Goal: Task Accomplishment & Management: Manage account settings

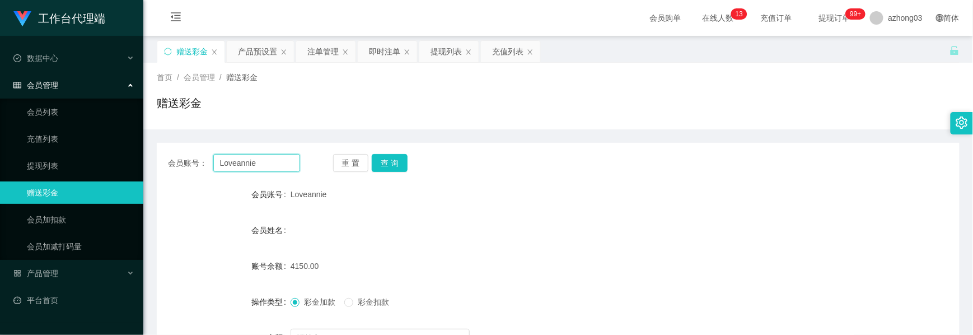
drag, startPoint x: 269, startPoint y: 166, endPoint x: 144, endPoint y: 144, distance: 126.8
click at [144, 144] on main "关闭左侧 关闭右侧 关闭其它 刷新页面 赠送彩金 产品预设置 注单管理 即时注单 提现列表 充值列表 首页 / 会员管理 / 赠送彩金 / 赠送彩金 会员账号…" at bounding box center [558, 222] width 830 height 373
paste input "Alk"
type input "Alk"
click at [404, 163] on button "查 询" at bounding box center [390, 163] width 36 height 18
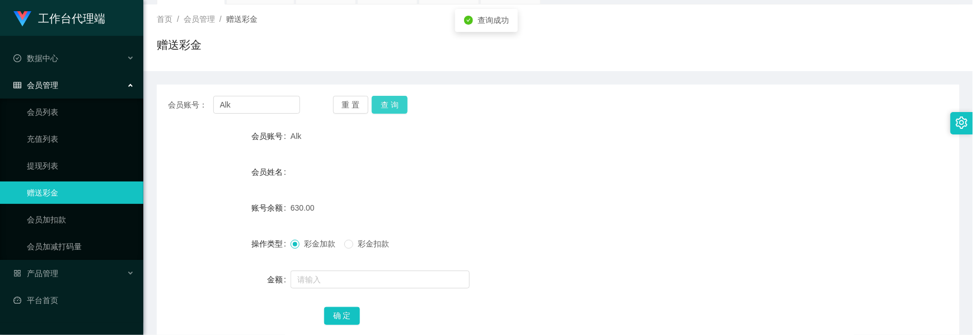
scroll to position [126, 0]
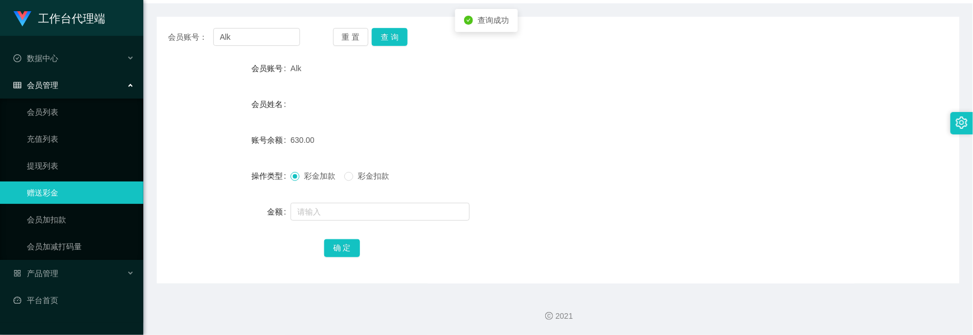
click at [355, 180] on span "彩金扣款" at bounding box center [373, 175] width 40 height 9
click at [349, 212] on input "text" at bounding box center [380, 212] width 179 height 18
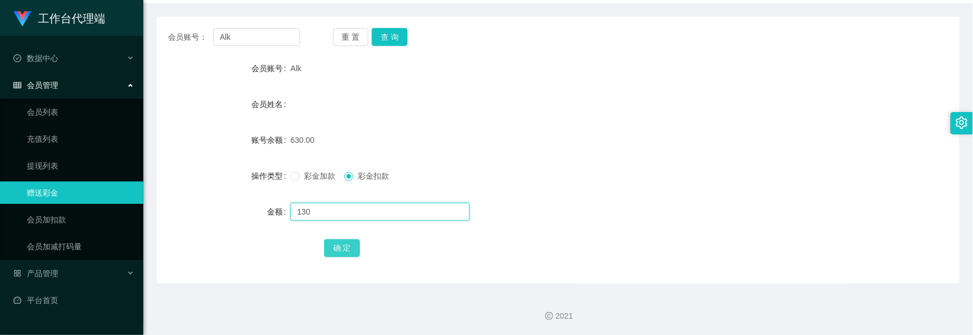
type input "130"
click at [348, 247] on button "确 定" at bounding box center [342, 248] width 36 height 18
click at [742, 75] on div "Alk" at bounding box center [525, 68] width 469 height 22
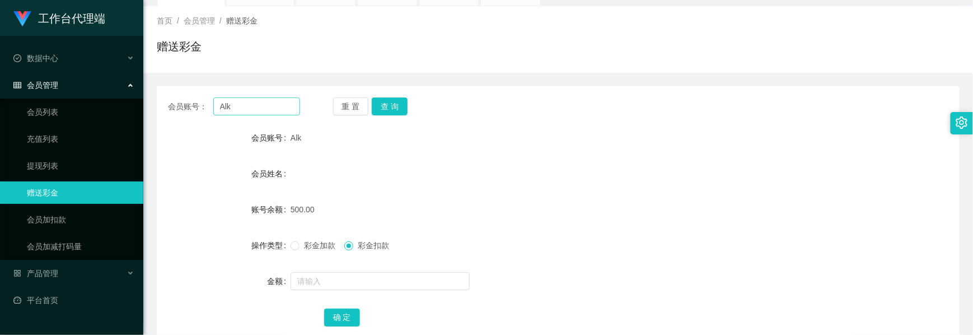
scroll to position [0, 0]
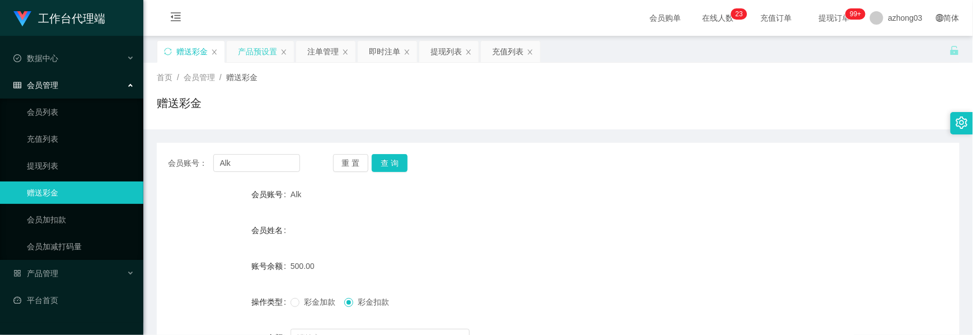
click at [243, 54] on div "产品预设置" at bounding box center [257, 51] width 39 height 21
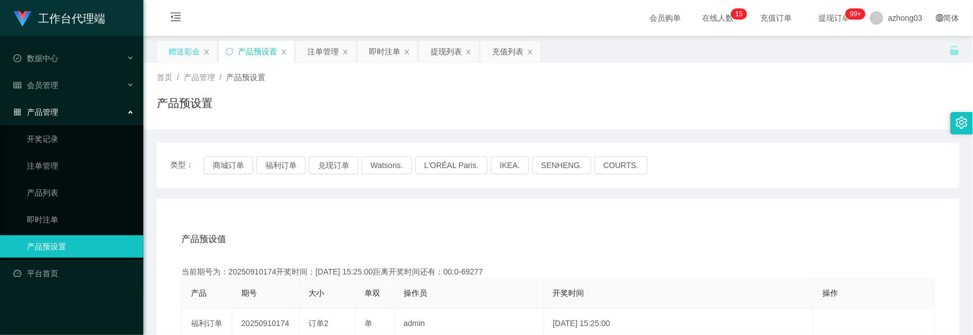
click at [193, 57] on div "赠送彩金" at bounding box center [184, 51] width 31 height 21
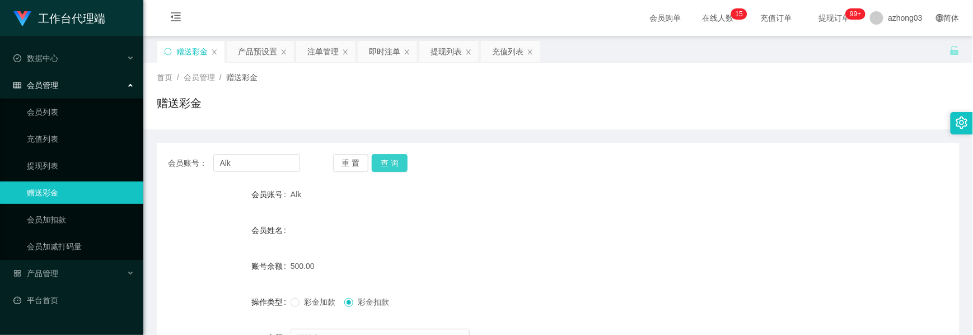
click at [386, 165] on button "查 询" at bounding box center [390, 163] width 36 height 18
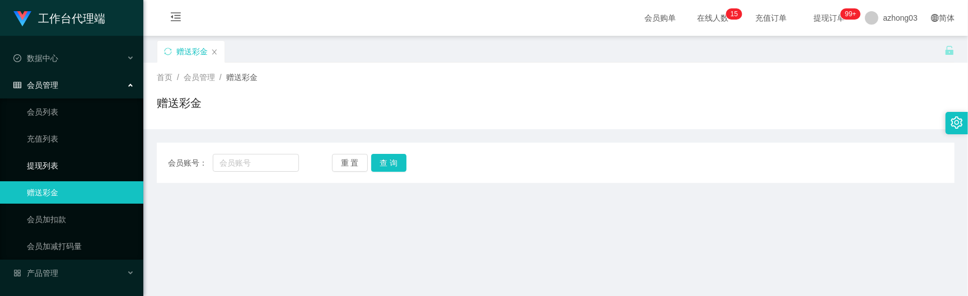
click at [48, 166] on link "提现列表" at bounding box center [80, 166] width 107 height 22
click at [52, 146] on link "充值列表" at bounding box center [80, 139] width 107 height 22
click at [50, 135] on link "充值列表" at bounding box center [80, 139] width 107 height 22
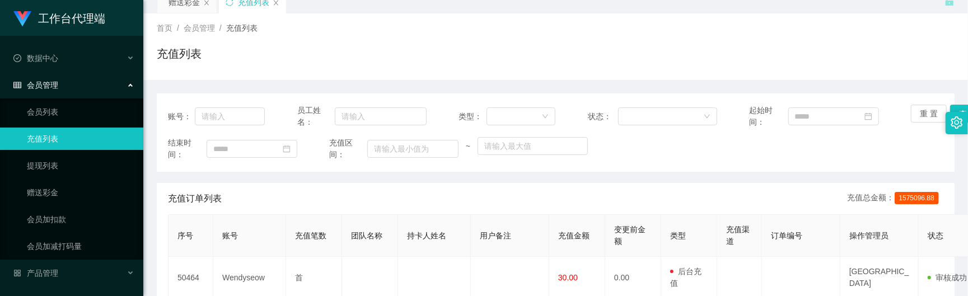
scroll to position [74, 0]
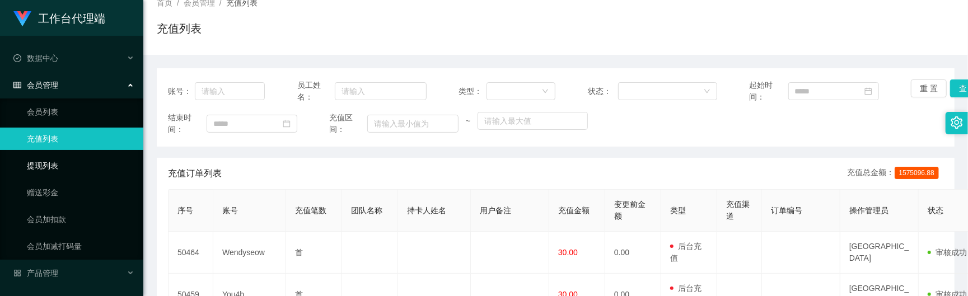
click at [58, 163] on link "提现列表" at bounding box center [80, 166] width 107 height 22
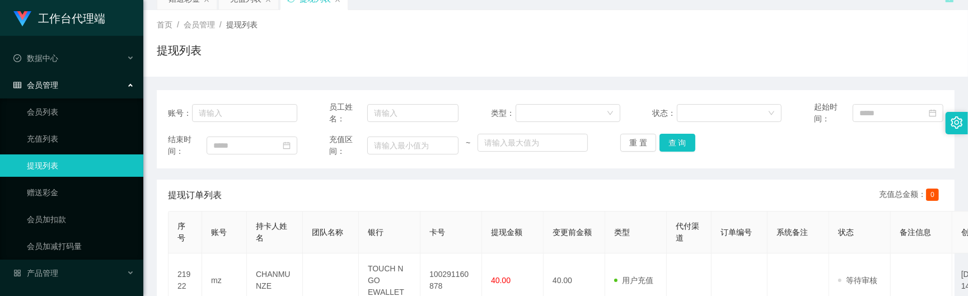
scroll to position [74, 0]
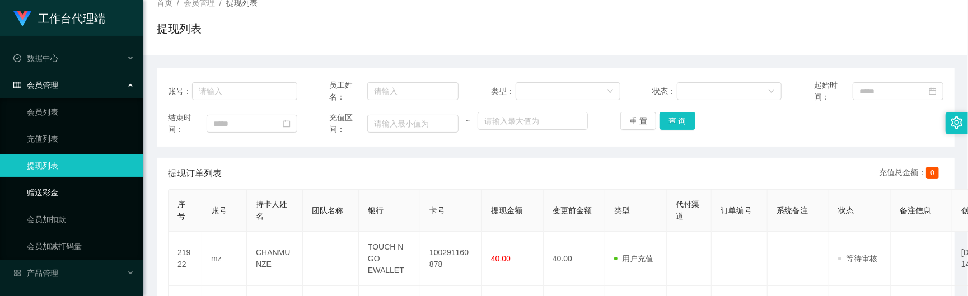
click at [49, 186] on link "赠送彩金" at bounding box center [80, 192] width 107 height 22
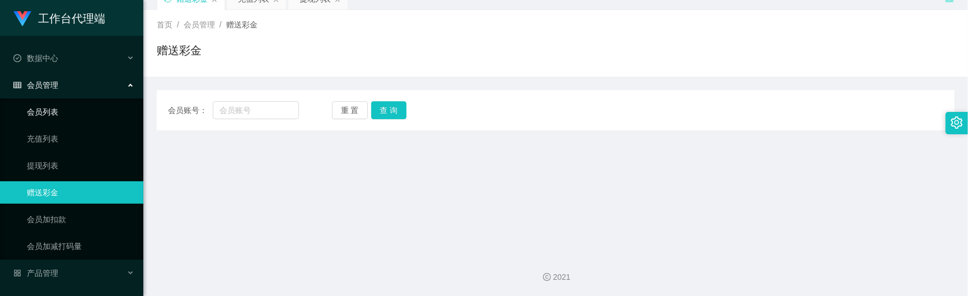
click at [52, 113] on link "会员列表" at bounding box center [80, 112] width 107 height 22
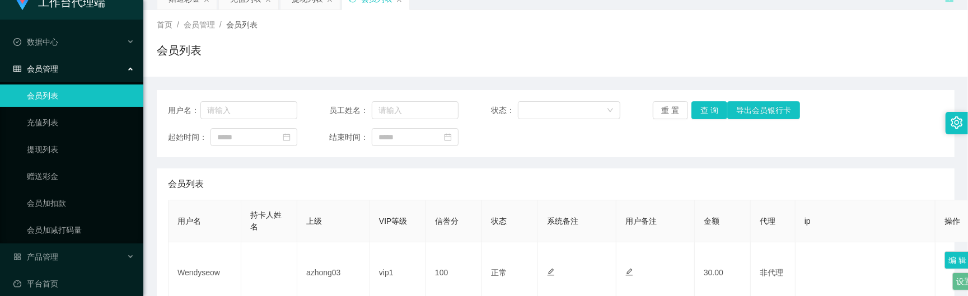
scroll to position [21, 0]
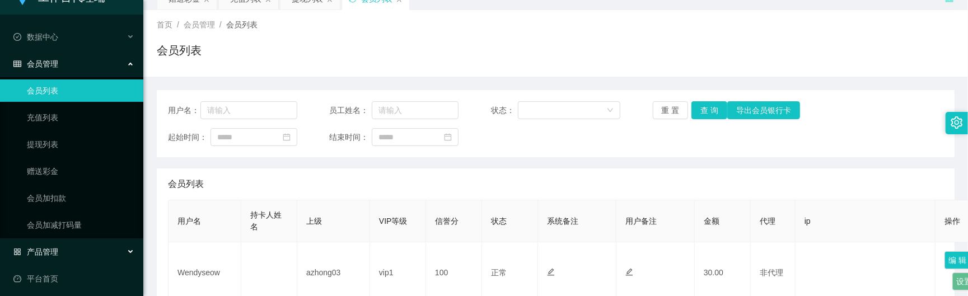
click at [67, 254] on div "产品管理" at bounding box center [71, 252] width 143 height 22
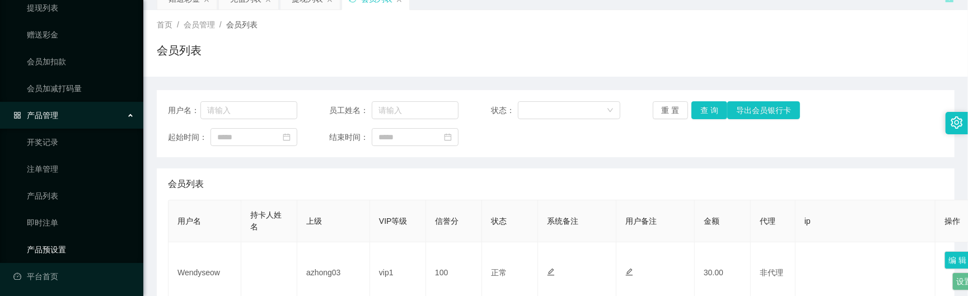
click at [59, 247] on link "产品预设置" at bounding box center [80, 250] width 107 height 22
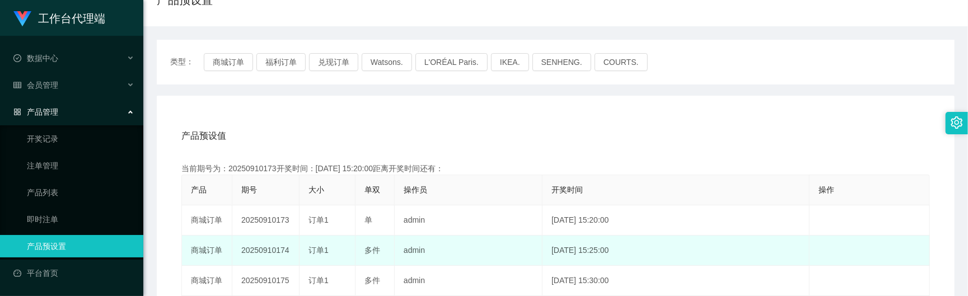
scroll to position [128, 0]
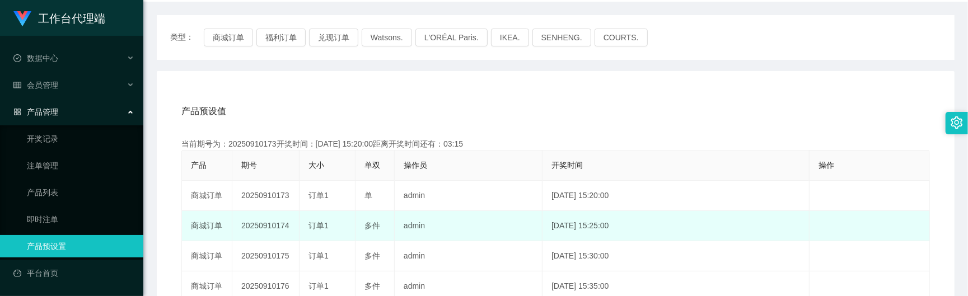
click at [268, 226] on td "20250910174" at bounding box center [265, 226] width 67 height 30
click at [265, 225] on td "20250910174" at bounding box center [265, 226] width 67 height 30
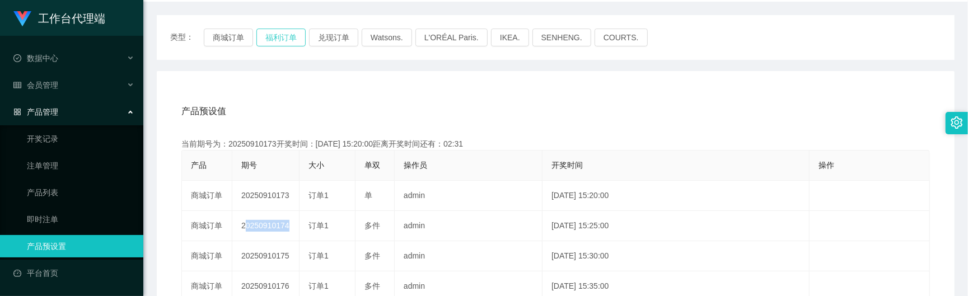
click at [280, 43] on button "福利订单" at bounding box center [280, 38] width 49 height 18
click at [270, 36] on button "福利订单" at bounding box center [280, 38] width 49 height 18
click at [325, 38] on button "兑现订单" at bounding box center [333, 38] width 49 height 18
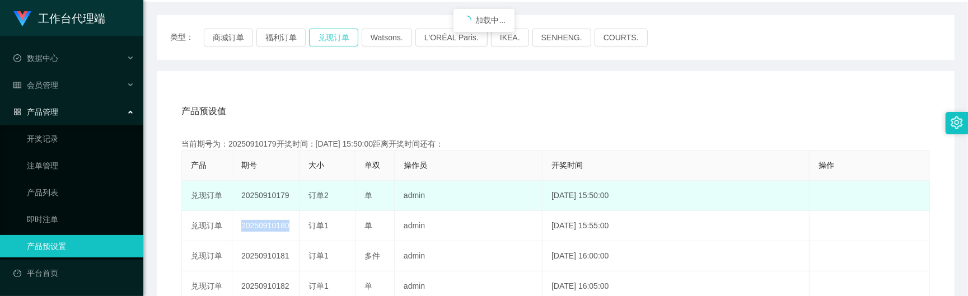
scroll to position [202, 0]
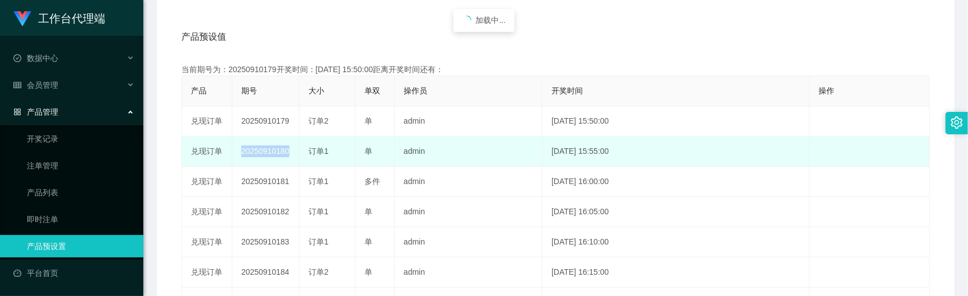
click at [271, 151] on td "20250910180" at bounding box center [265, 152] width 67 height 30
click at [265, 153] on td "20250910180" at bounding box center [265, 152] width 67 height 30
copy td "20250910180"
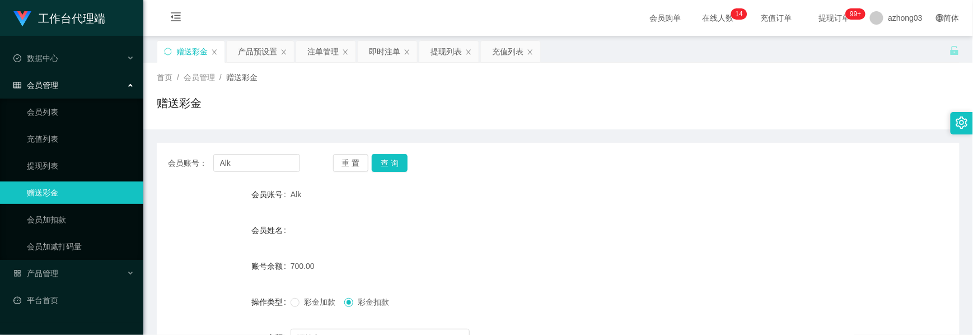
click at [188, 163] on div "会员账号： Alk" at bounding box center [234, 163] width 132 height 18
type input "Juan1995"
click at [400, 153] on div "会员账号： Juan1995 重 置 查 询 会员账号 Alk 会员姓名 账号余额 700.00 操作类型 彩金加款 彩金扣款 金额 确 定" at bounding box center [558, 276] width 803 height 266
click at [395, 166] on button "查 询" at bounding box center [390, 163] width 36 height 18
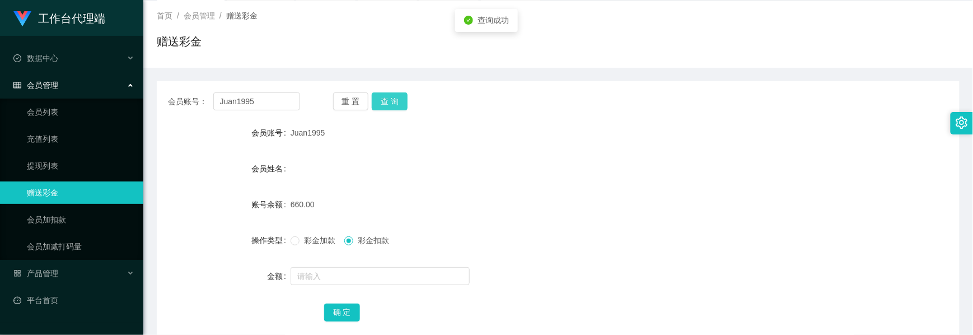
scroll to position [126, 0]
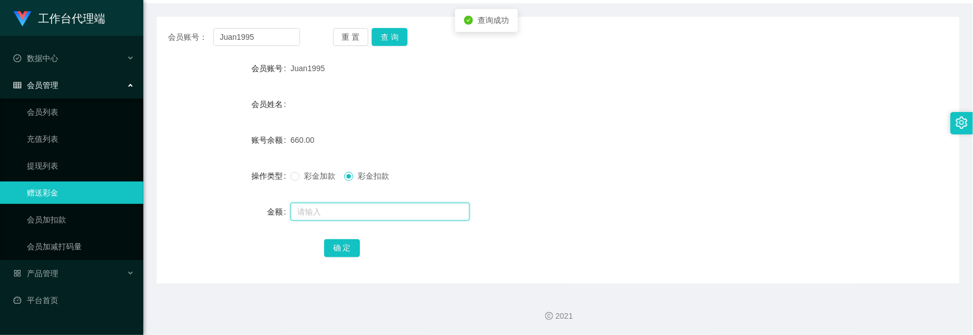
click at [325, 215] on input "text" at bounding box center [380, 212] width 179 height 18
type input "160"
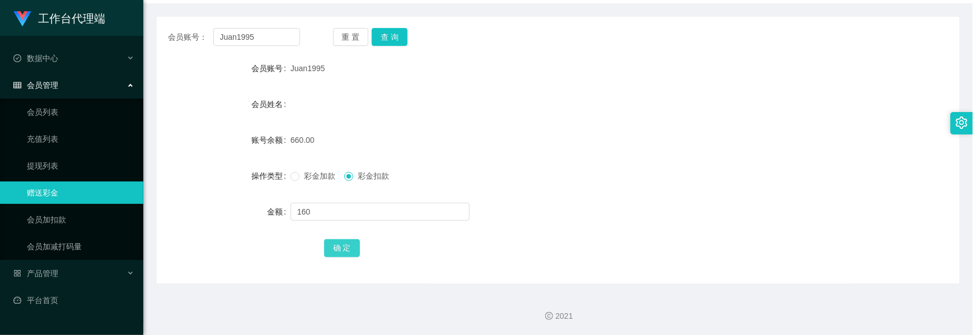
click at [349, 244] on button "确 定" at bounding box center [342, 248] width 36 height 18
click at [60, 85] on div "会员管理" at bounding box center [71, 85] width 143 height 22
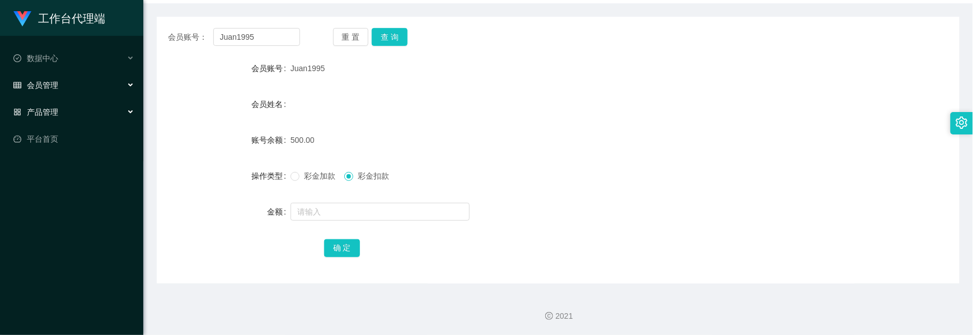
click at [61, 108] on div "产品管理" at bounding box center [71, 112] width 143 height 22
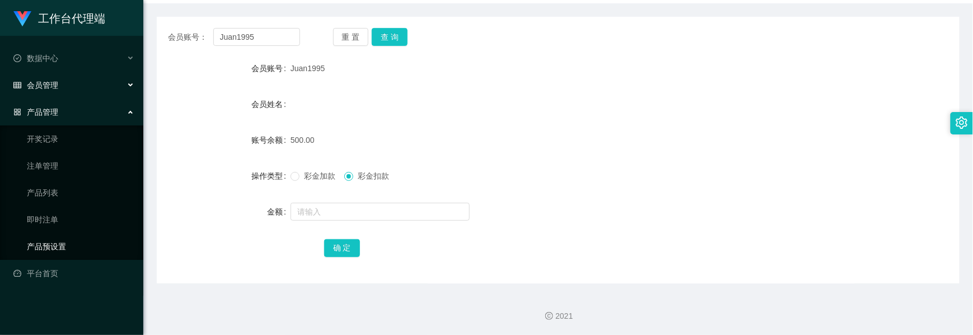
click at [53, 240] on link "产品预设置" at bounding box center [80, 246] width 107 height 22
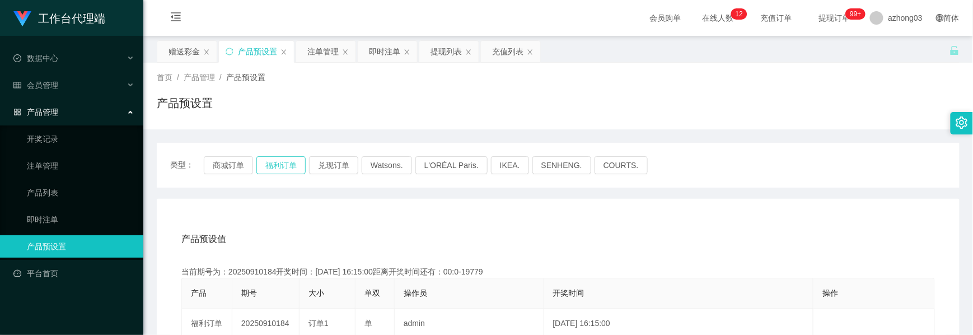
click at [278, 165] on button "福利订单" at bounding box center [280, 165] width 49 height 18
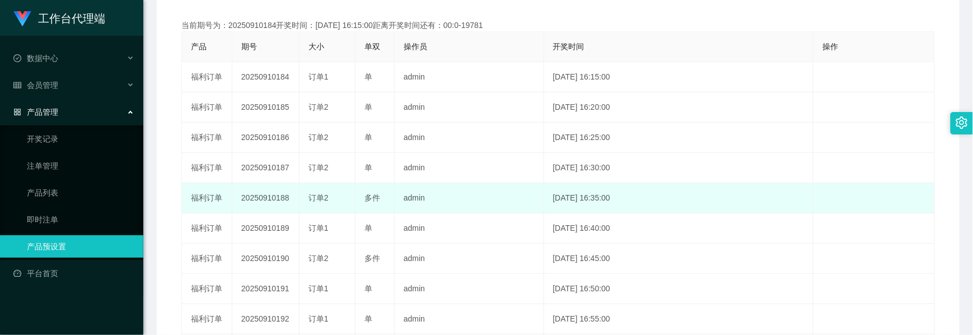
scroll to position [224, 0]
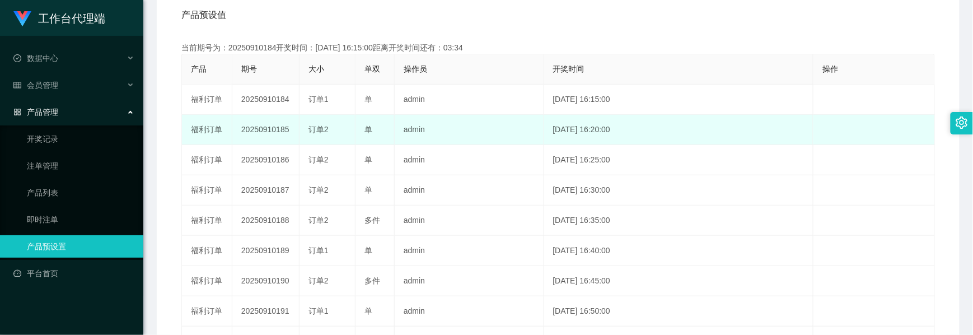
click at [272, 133] on td "20250910185" at bounding box center [265, 130] width 67 height 30
copy td "20250910185"
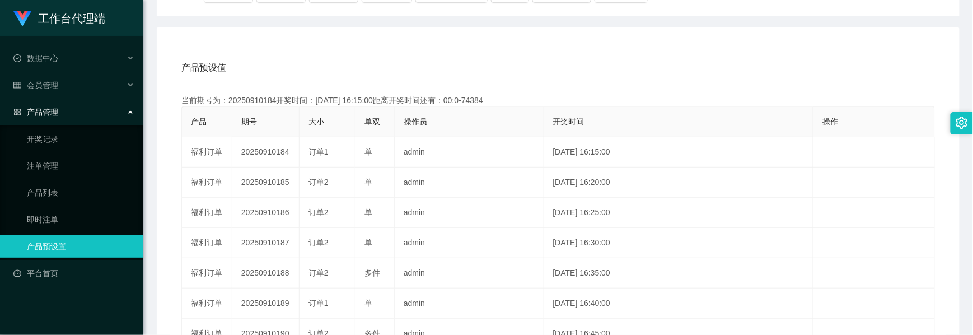
scroll to position [74, 0]
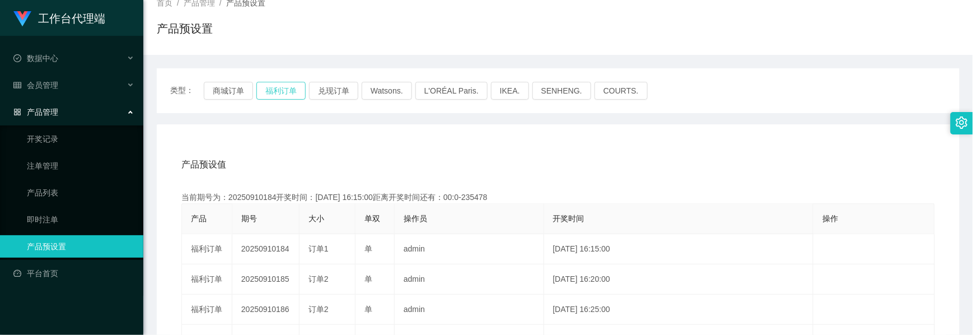
click at [282, 85] on button "福利订单" at bounding box center [280, 91] width 49 height 18
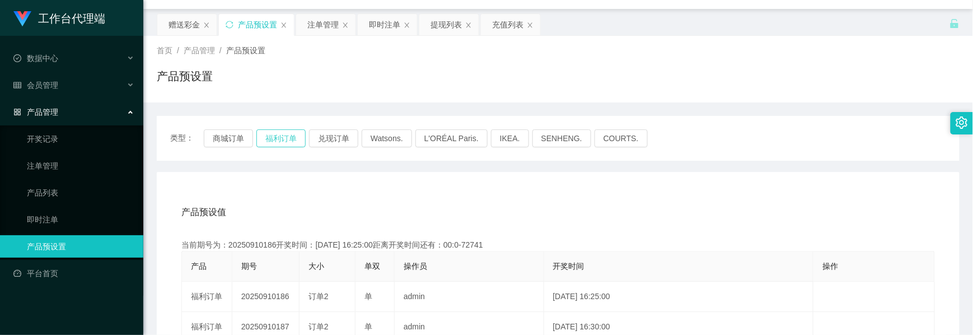
scroll to position [0, 0]
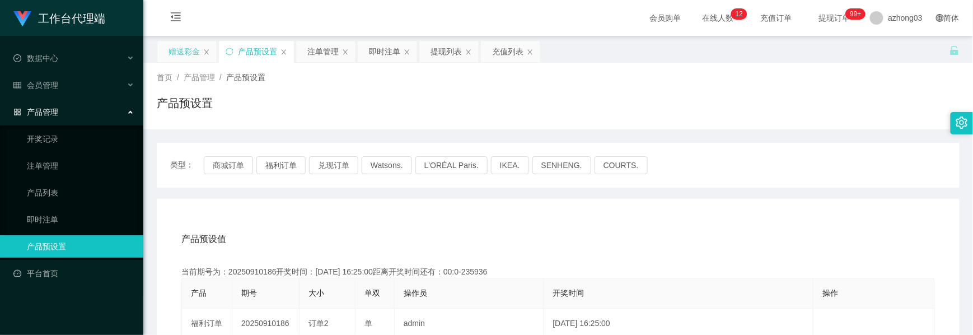
click at [186, 59] on div "赠送彩金" at bounding box center [184, 51] width 31 height 21
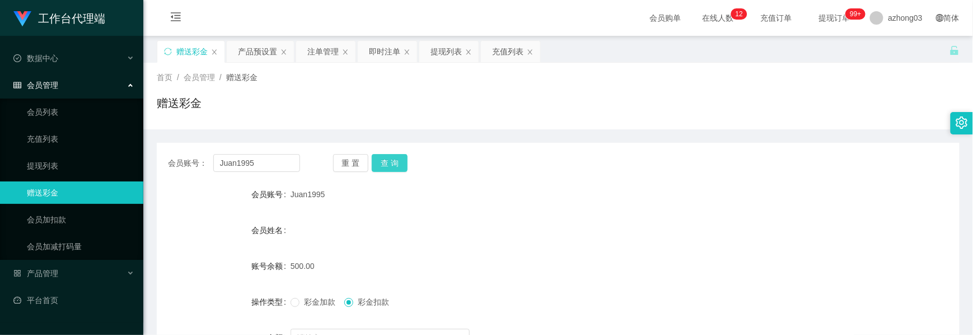
click at [401, 166] on button "查 询" at bounding box center [390, 163] width 36 height 18
